Goal: Book appointment/travel/reservation

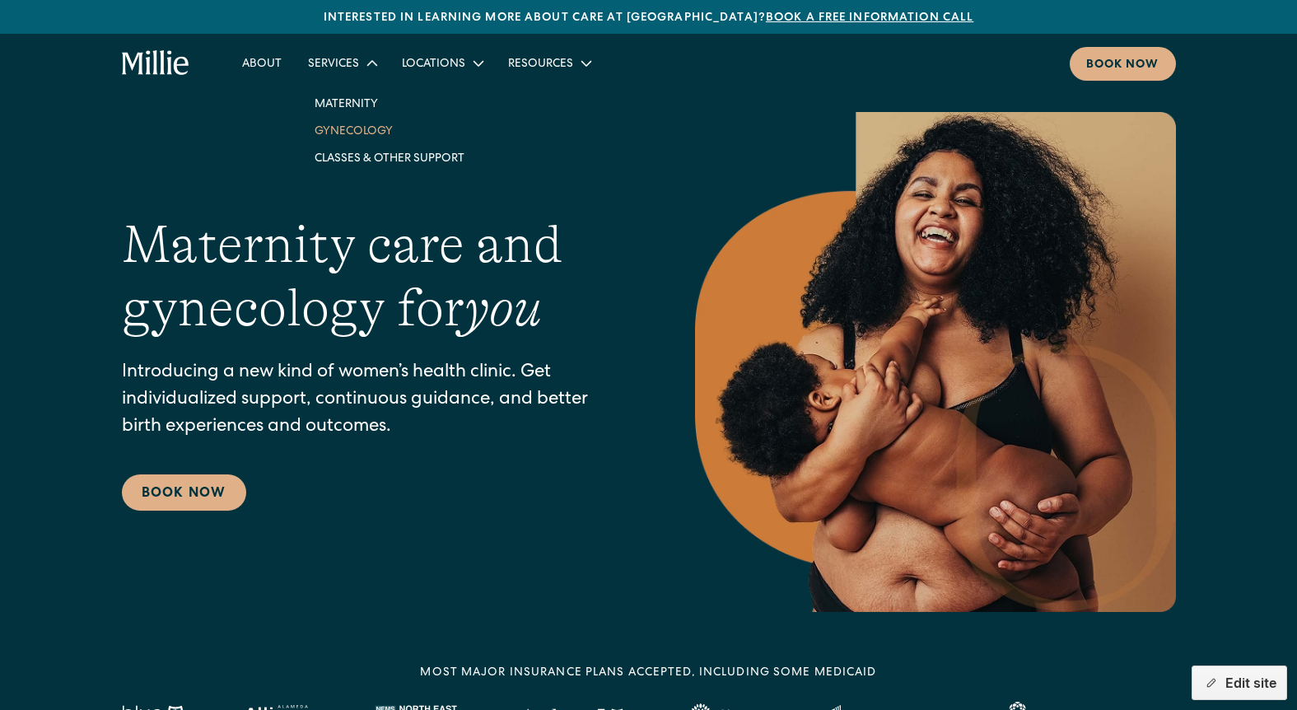
click at [357, 130] on link "Gynecology" at bounding box center [389, 130] width 176 height 27
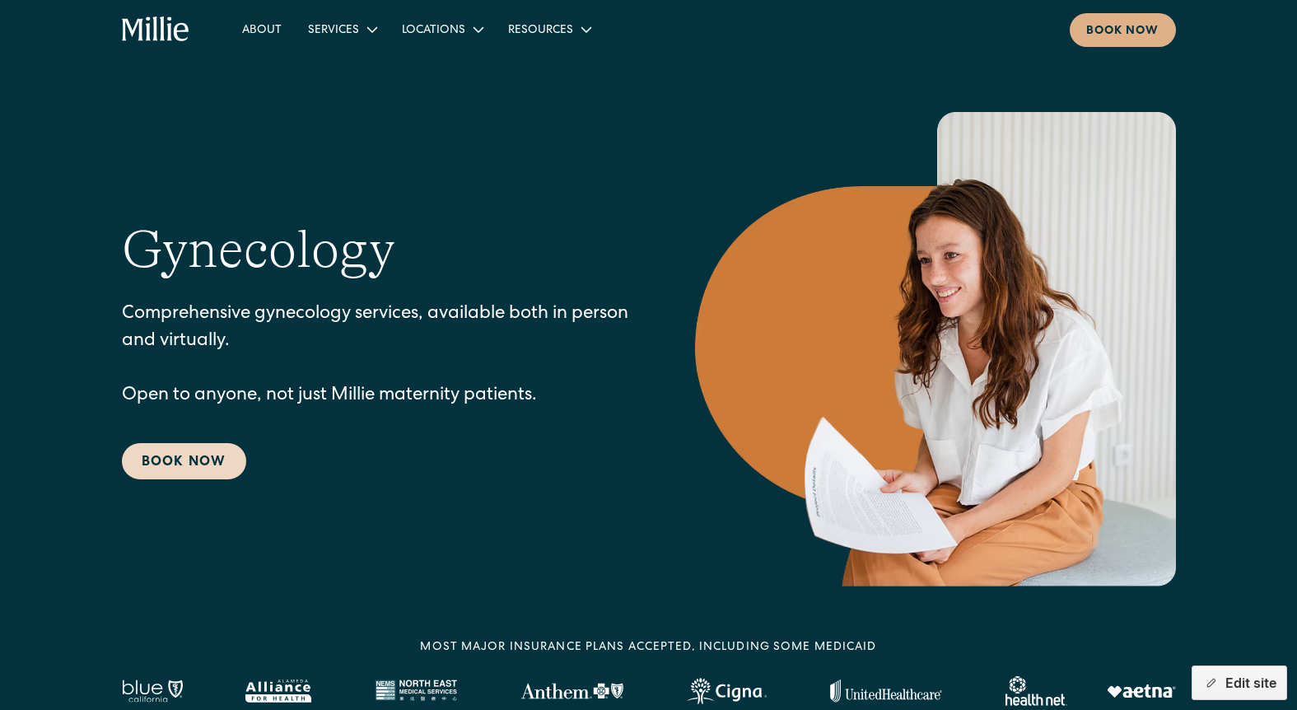
click at [162, 452] on link "Book Now" at bounding box center [184, 461] width 124 height 36
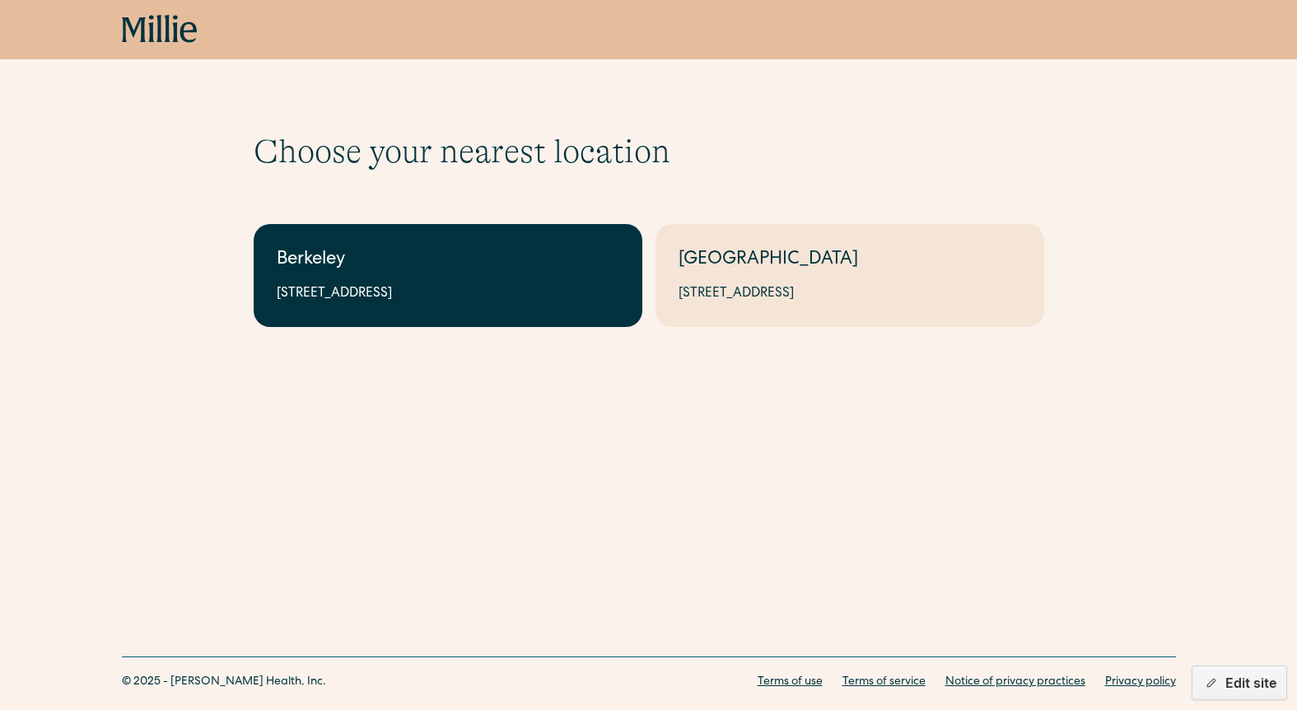
click at [399, 267] on div "Berkeley" at bounding box center [448, 260] width 343 height 27
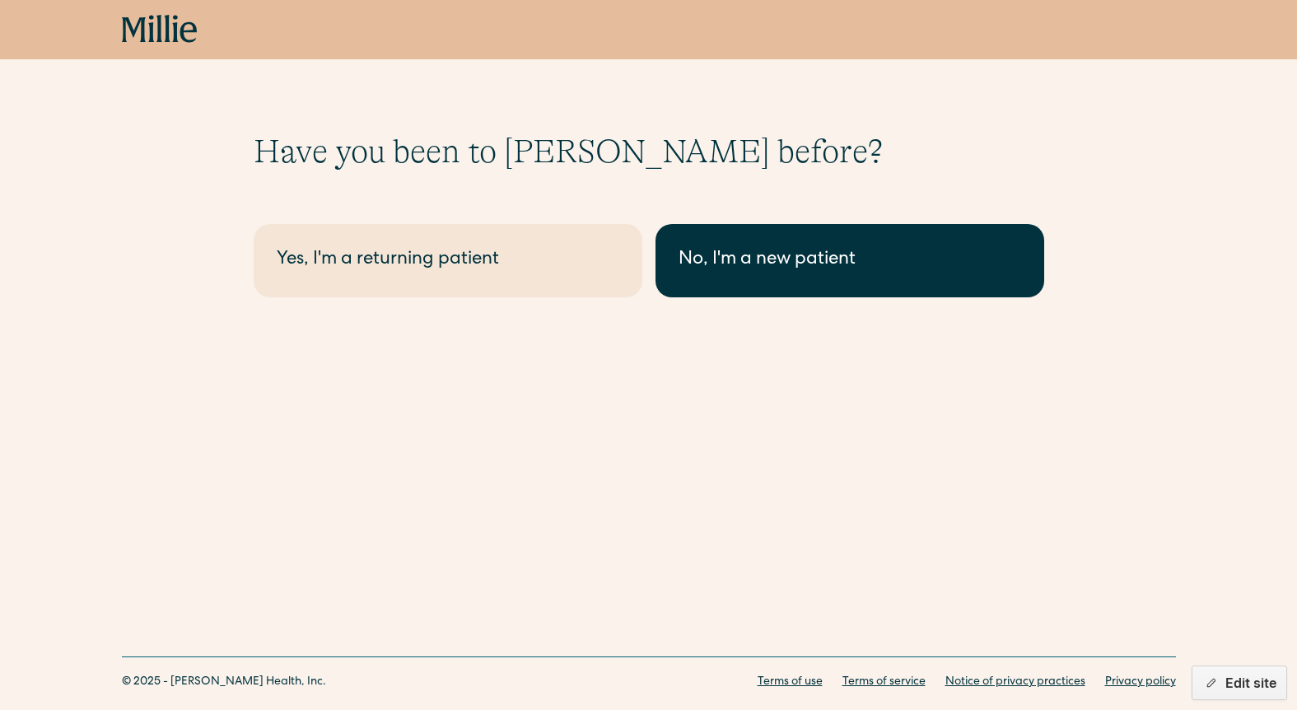
click at [761, 254] on div "No, I'm a new patient" at bounding box center [849, 260] width 343 height 27
click at [724, 284] on link "No, I'm a new patient" at bounding box center [849, 260] width 389 height 73
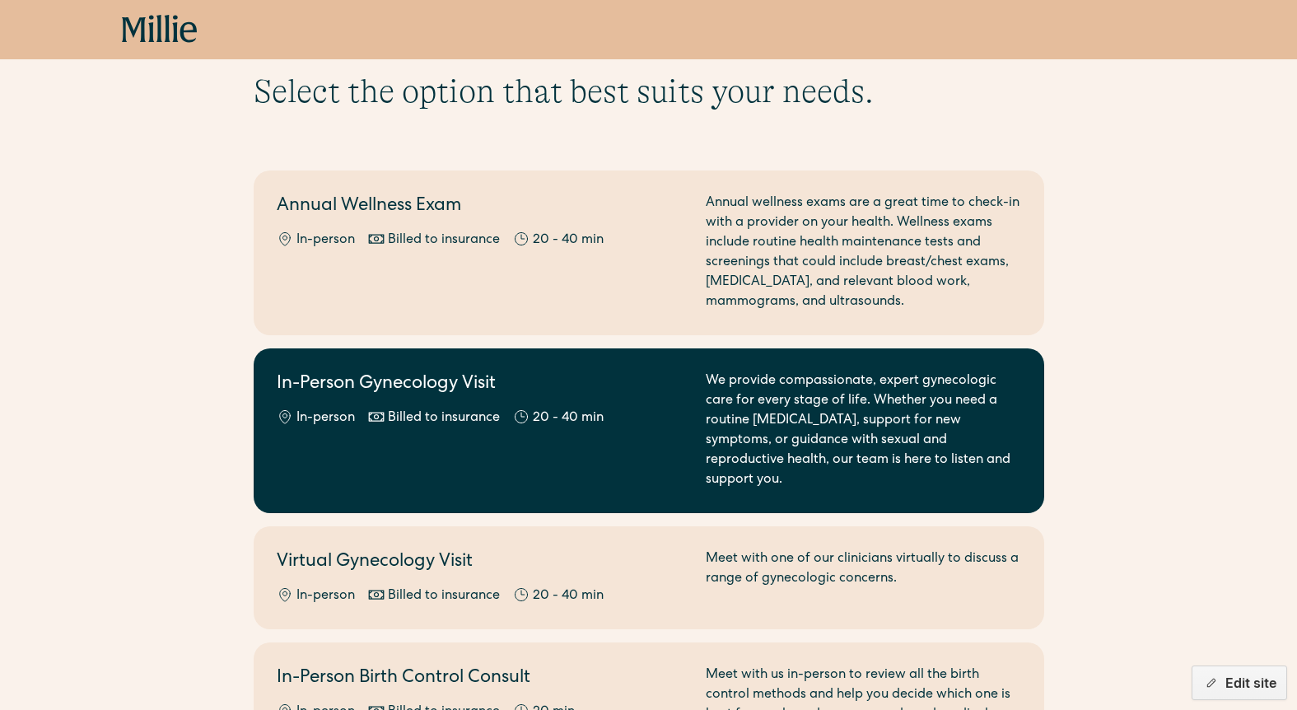
scroll to position [63, 0]
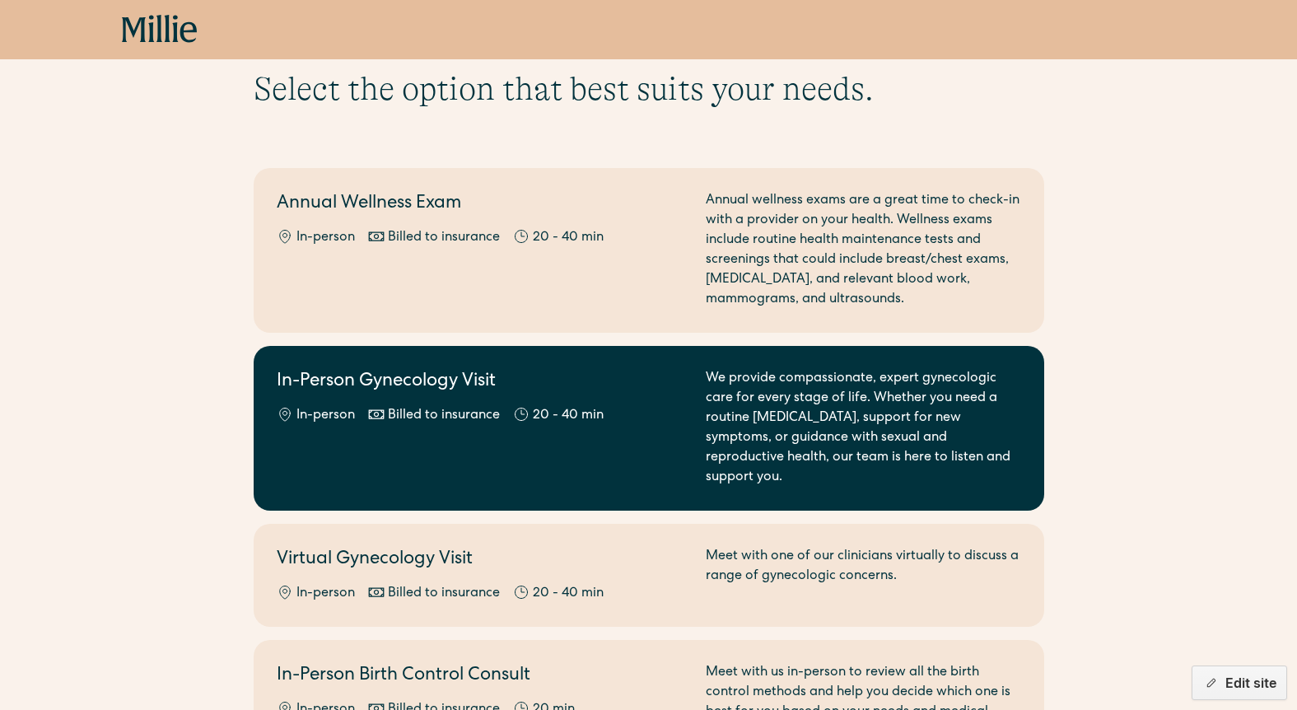
click at [636, 430] on div "In-Person Gynecology Visit In-person Billed to insurance 20 - 40 min" at bounding box center [481, 428] width 409 height 119
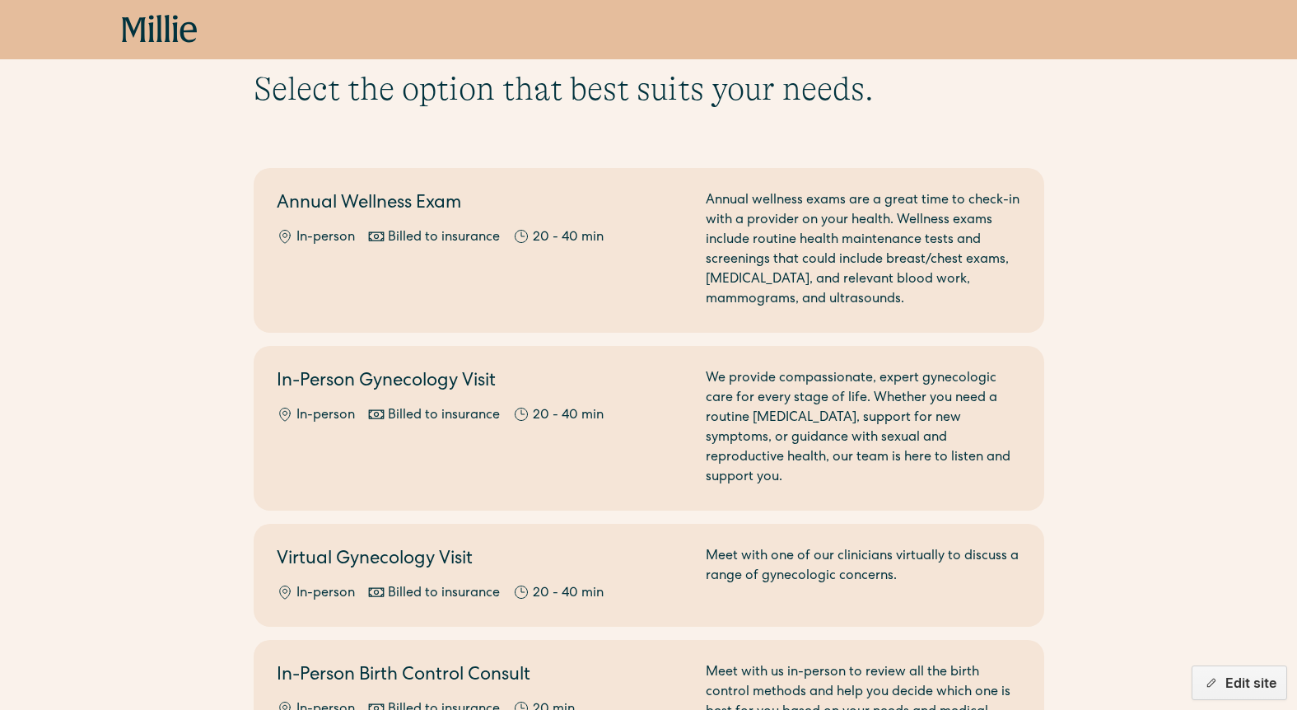
click at [142, 29] on icon at bounding box center [134, 29] width 24 height 25
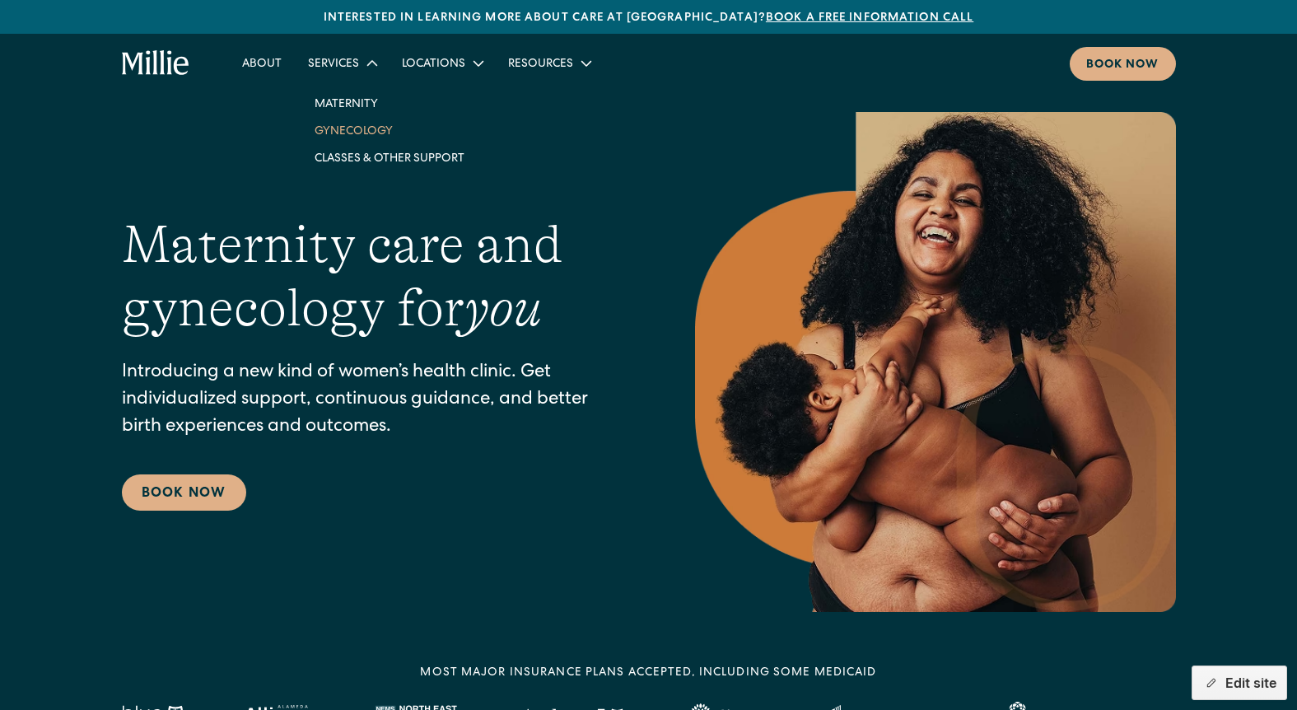
click at [362, 132] on link "Gynecology" at bounding box center [389, 130] width 176 height 27
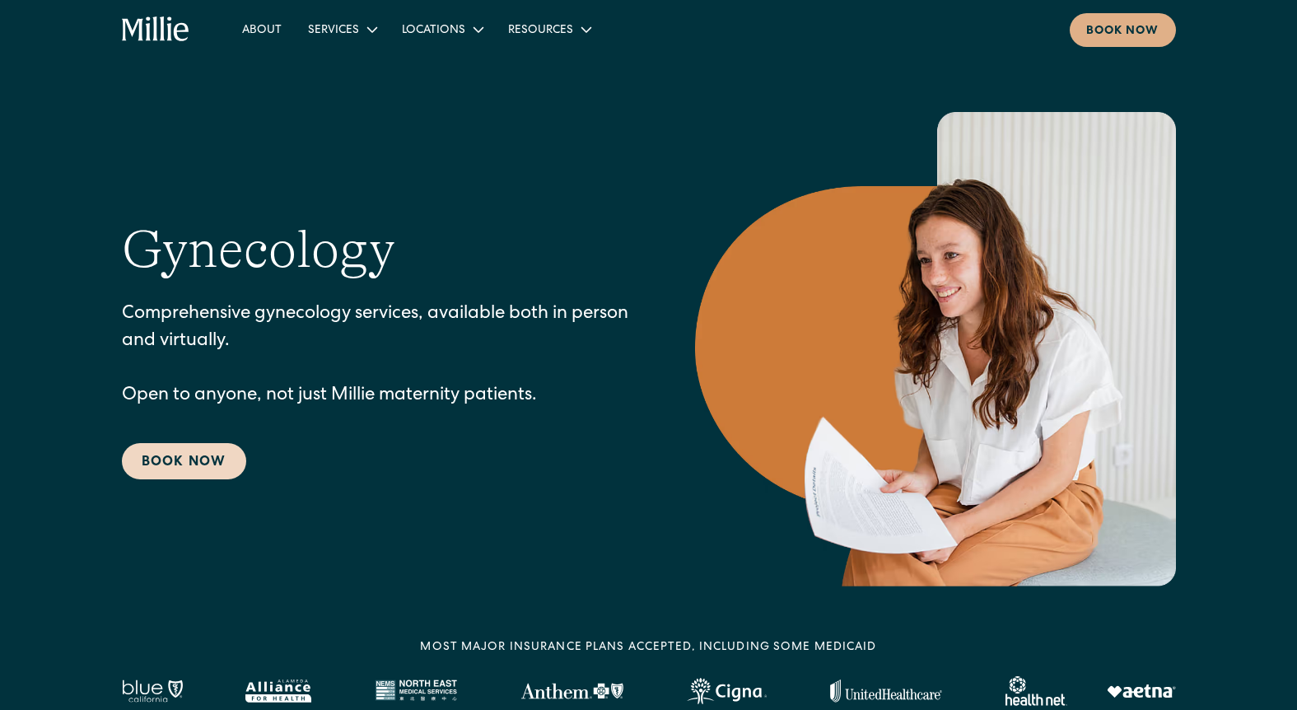
click at [146, 466] on link "Book Now" at bounding box center [184, 461] width 124 height 36
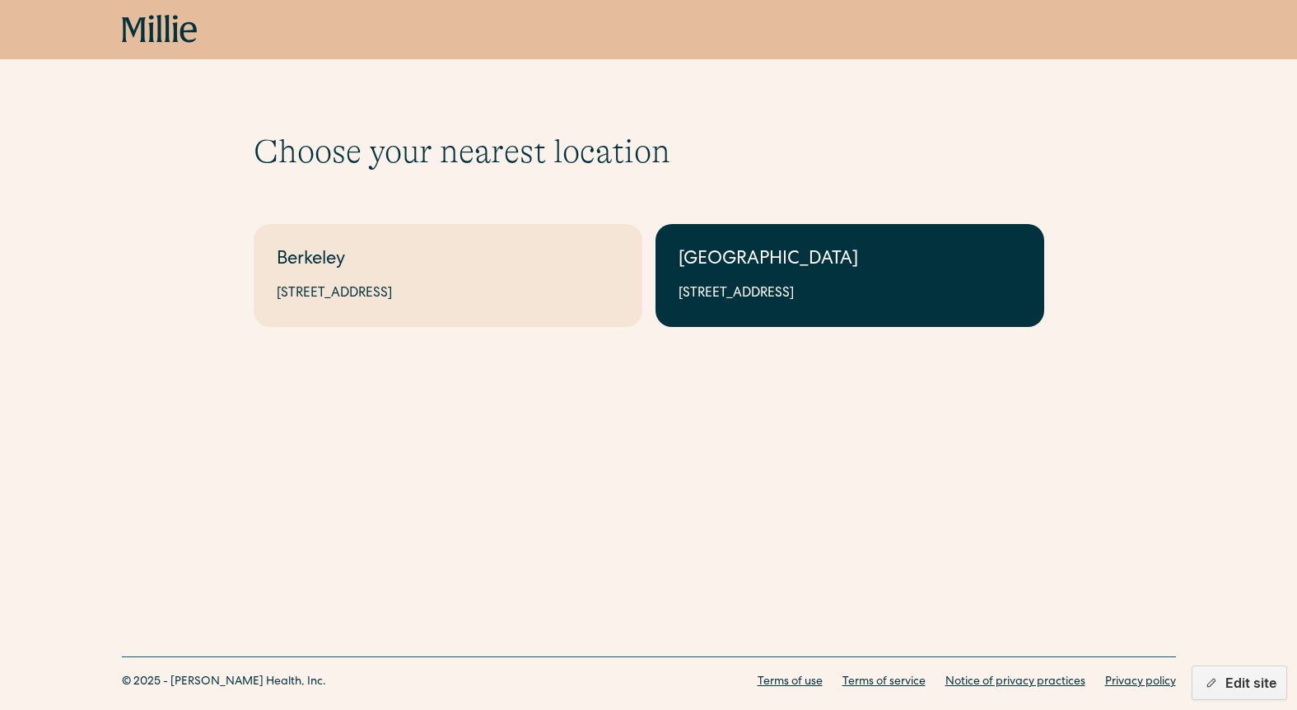
click at [734, 268] on div "[GEOGRAPHIC_DATA]" at bounding box center [849, 260] width 343 height 27
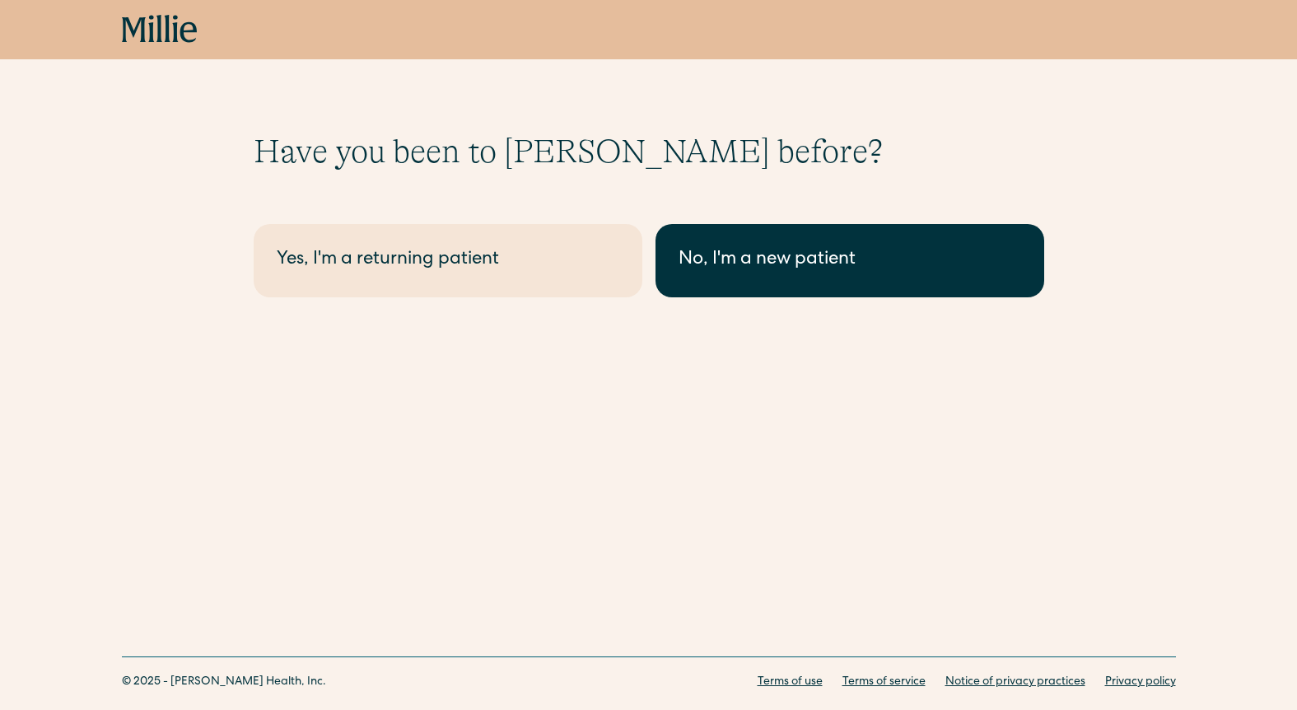
click at [720, 266] on div "No, I'm a new patient" at bounding box center [849, 260] width 343 height 27
click at [739, 263] on div "No, I'm a new patient" at bounding box center [849, 260] width 343 height 27
